Goal: Task Accomplishment & Management: Complete application form

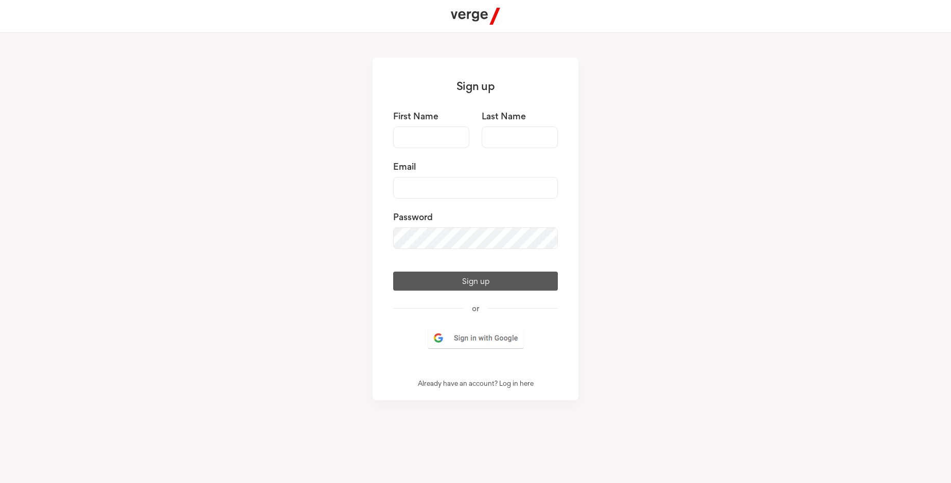
click at [431, 137] on input "First Name" at bounding box center [431, 138] width 76 height 22
type input "Don"
click at [520, 137] on input "Last Name" at bounding box center [520, 138] width 76 height 22
type input "[PERSON_NAME]"
click at [476, 188] on input "Email" at bounding box center [475, 188] width 165 height 22
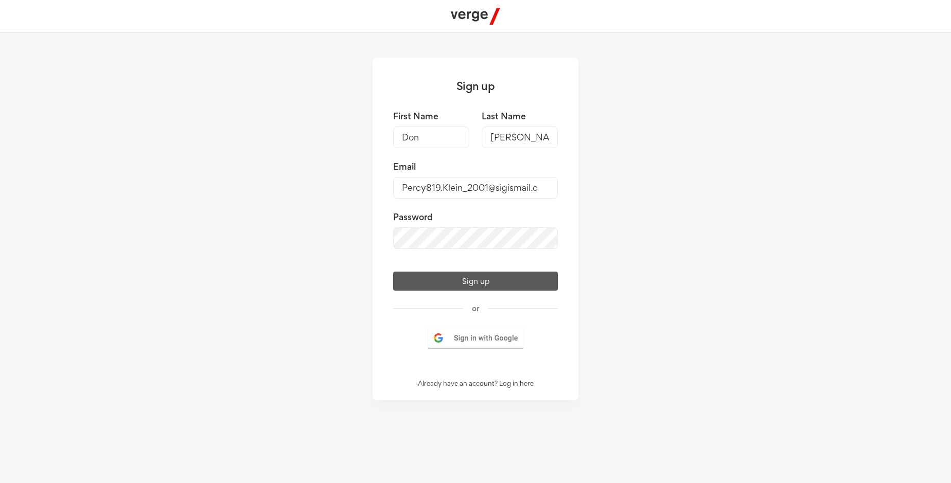
scroll to position [0, 15]
type input "[EMAIL_ADDRESS][DOMAIN_NAME]"
click at [476, 291] on button "Sign up" at bounding box center [475, 281] width 165 height 19
